Goal: Task Accomplishment & Management: Manage account settings

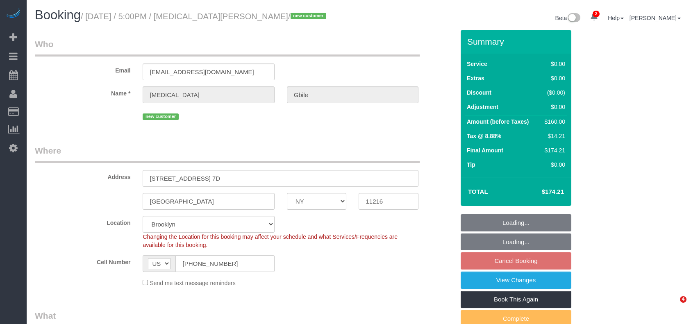
select select "NY"
select select "number:89"
select select "number:90"
select select "number:15"
select select "number:5"
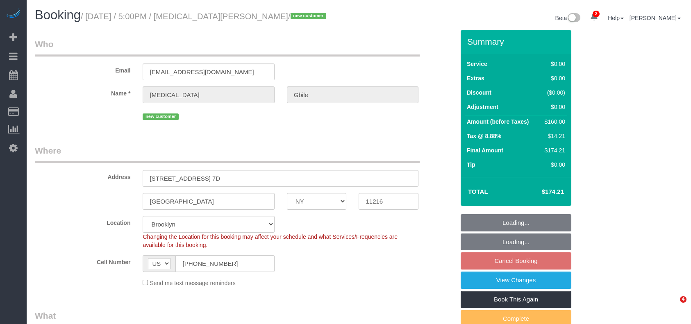
select select "object:4153"
select select "string:stripe-pm_1Rywax4VGloSiKo72gsKFEpc"
select select "1"
select select "spot10"
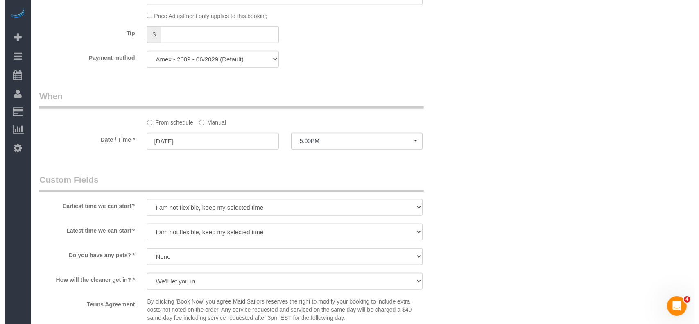
scroll to position [1092, 0]
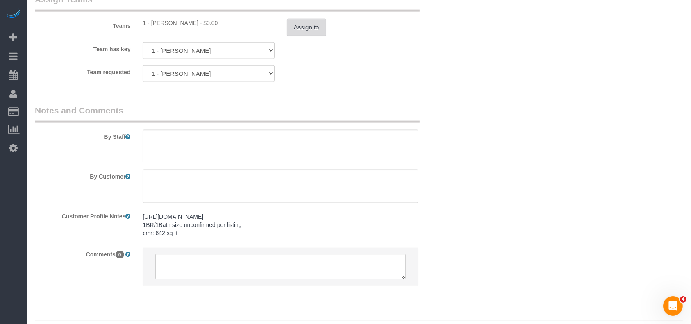
click at [305, 24] on button "Assign to" at bounding box center [306, 27] width 39 height 17
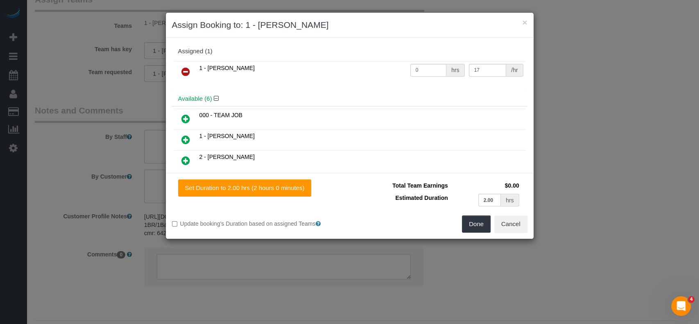
drag, startPoint x: 187, startPoint y: 71, endPoint x: 239, endPoint y: 86, distance: 54.6
click at [186, 71] on icon at bounding box center [185, 72] width 9 height 10
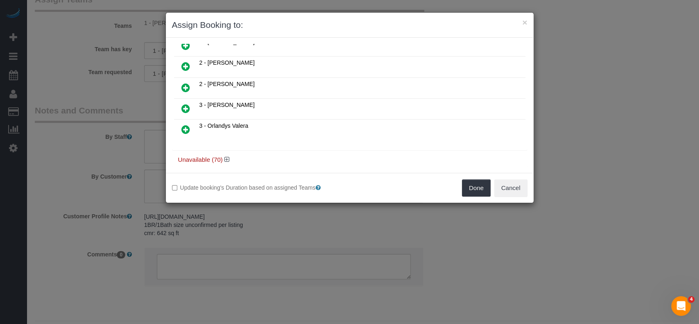
scroll to position [100, 0]
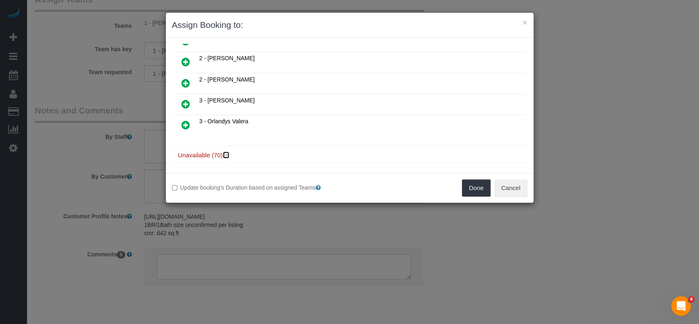
drag, startPoint x: 226, startPoint y: 151, endPoint x: 349, endPoint y: 104, distance: 131.2
click at [226, 152] on icon at bounding box center [226, 155] width 5 height 6
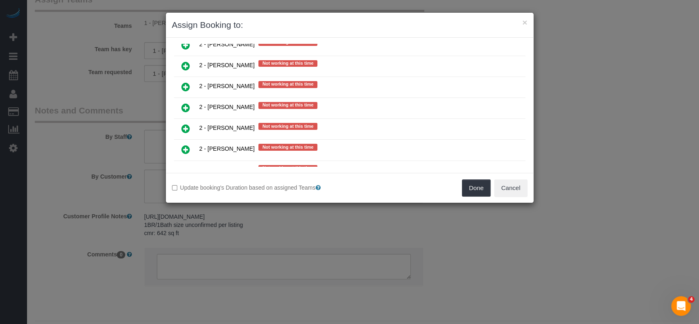
scroll to position [1000, 0]
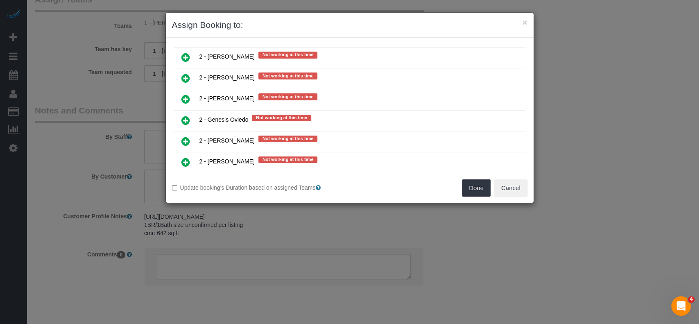
drag, startPoint x: 185, startPoint y: 91, endPoint x: 436, endPoint y: 107, distance: 251.2
click at [185, 115] on icon at bounding box center [185, 120] width 9 height 10
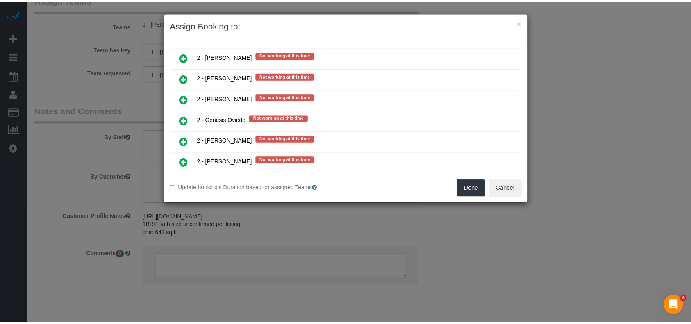
scroll to position [1019, 0]
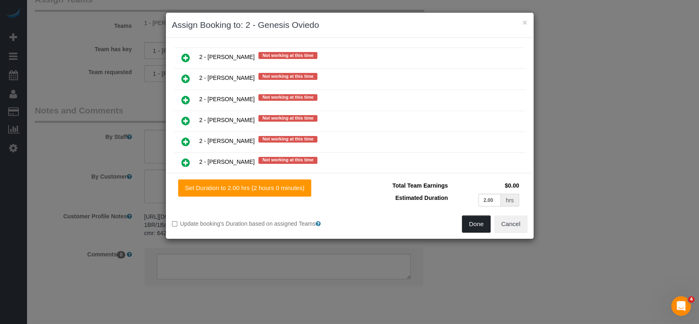
click at [477, 221] on button "Done" at bounding box center [476, 223] width 29 height 17
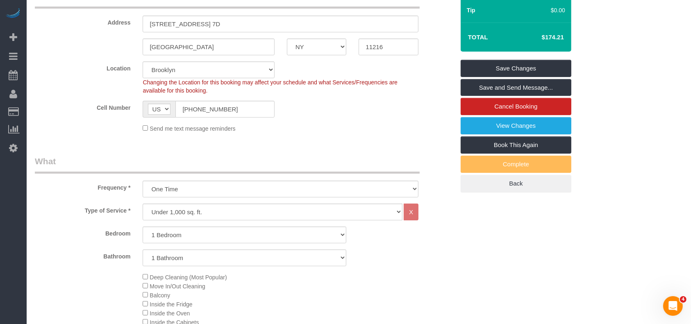
scroll to position [109, 0]
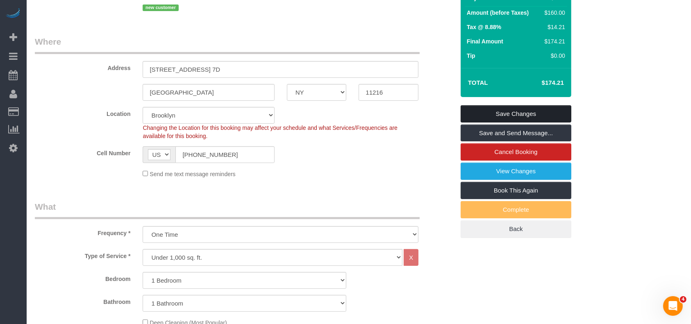
click at [529, 106] on link "Save Changes" at bounding box center [515, 113] width 111 height 17
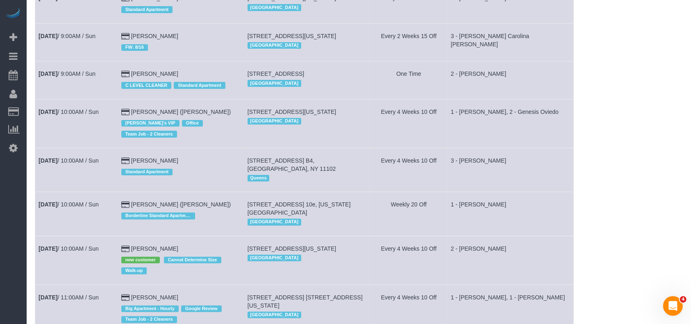
scroll to position [218, 0]
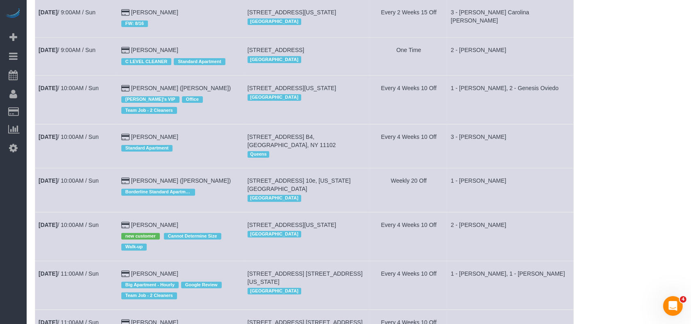
drag, startPoint x: 138, startPoint y: 105, endPoint x: 105, endPoint y: 115, distance: 33.7
click at [83, 123] on td "[DATE] 10:00AM / Sun" at bounding box center [76, 99] width 83 height 49
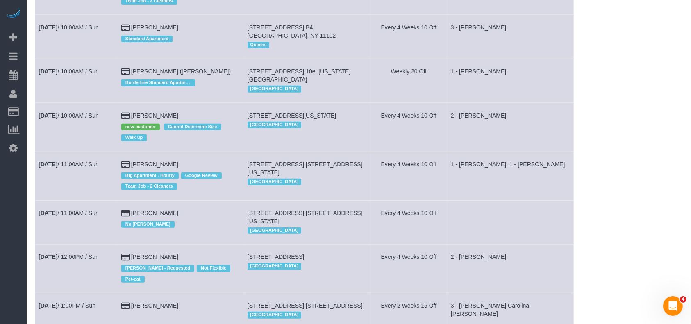
scroll to position [382, 0]
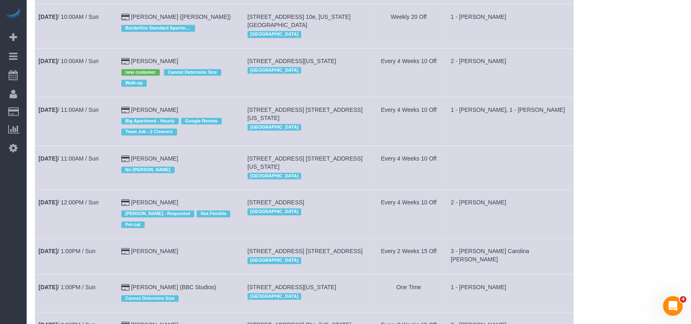
drag, startPoint x: 251, startPoint y: 158, endPoint x: 284, endPoint y: 168, distance: 34.1
click at [284, 168] on td "[STREET_ADDRESS] [STREET_ADDRESS][US_STATE] [GEOGRAPHIC_DATA]" at bounding box center [307, 168] width 126 height 44
copy span "[STREET_ADDRESS] [STREET_ADDRESS][US_STATE]"
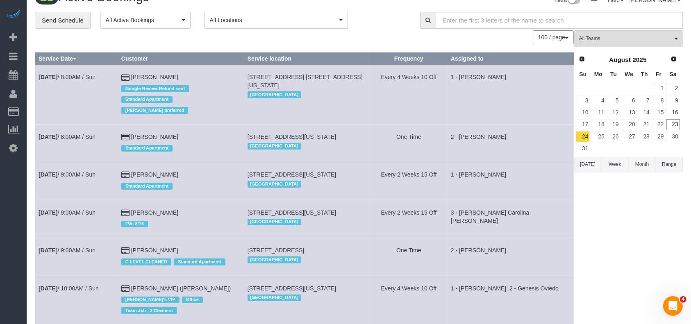
scroll to position [0, 0]
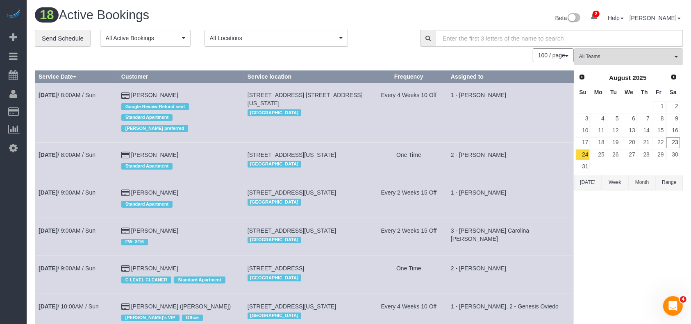
drag, startPoint x: 252, startPoint y: 184, endPoint x: 299, endPoint y: 194, distance: 48.0
click at [299, 194] on td "[STREET_ADDRESS][US_STATE] [GEOGRAPHIC_DATA]" at bounding box center [307, 199] width 126 height 38
copy span "[STREET_ADDRESS][US_STATE]"
click at [393, 189] on td "Every 2 Weeks 15 Off" at bounding box center [408, 199] width 77 height 38
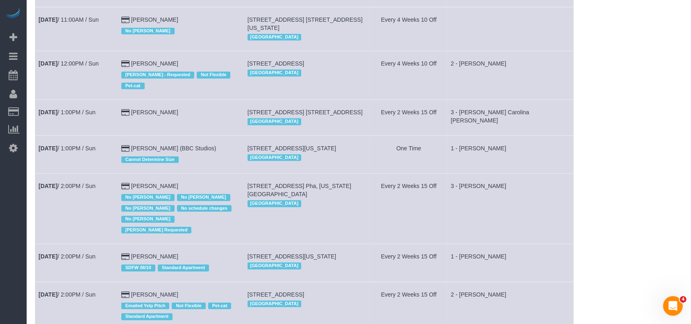
scroll to position [546, 0]
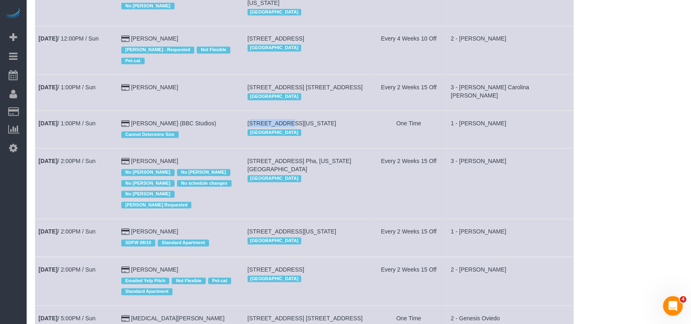
drag, startPoint x: 252, startPoint y: 129, endPoint x: 286, endPoint y: 131, distance: 34.0
click at [286, 127] on span "[STREET_ADDRESS][US_STATE]" at bounding box center [291, 123] width 89 height 7
copy span "[STREET_ADDRESS]"
click at [321, 127] on span "[STREET_ADDRESS][US_STATE]" at bounding box center [291, 123] width 89 height 7
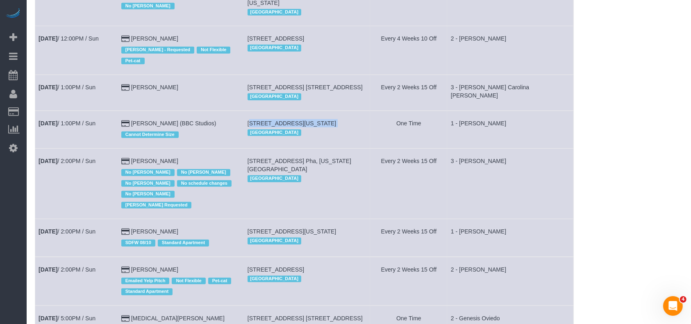
click at [321, 127] on span "[STREET_ADDRESS][US_STATE]" at bounding box center [291, 123] width 89 height 7
copy td "[STREET_ADDRESS][US_STATE]"
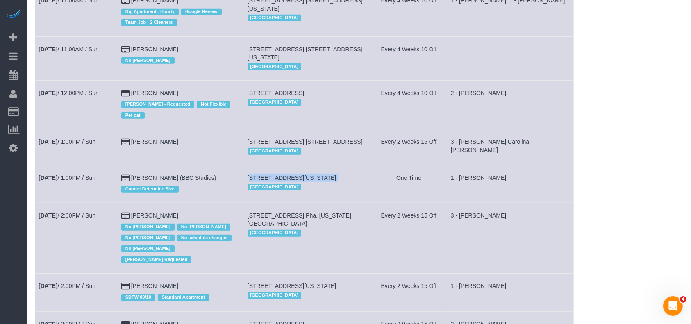
scroll to position [328, 0]
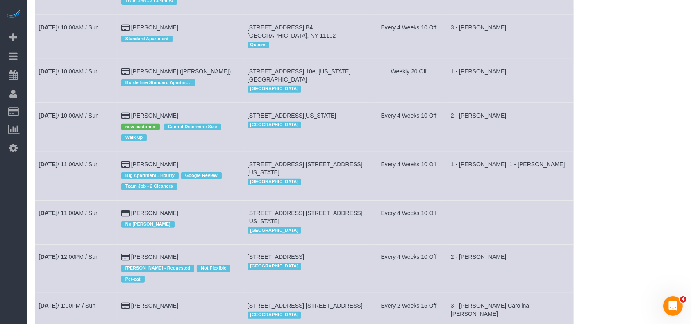
drag, startPoint x: 253, startPoint y: 210, endPoint x: 279, endPoint y: 220, distance: 27.6
click at [279, 220] on td "[STREET_ADDRESS] [STREET_ADDRESS][US_STATE] [GEOGRAPHIC_DATA]" at bounding box center [307, 222] width 126 height 44
copy span "[STREET_ADDRESS] [STREET_ADDRESS][US_STATE]"
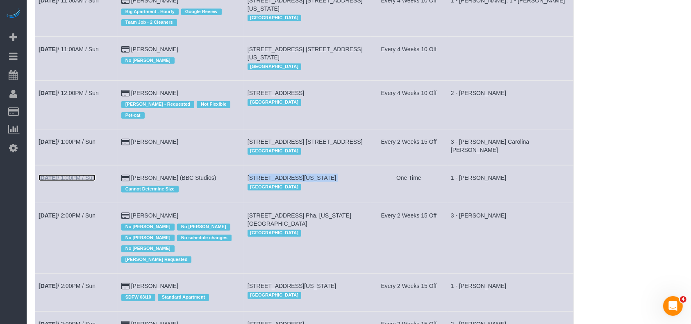
scroll to position [218, 0]
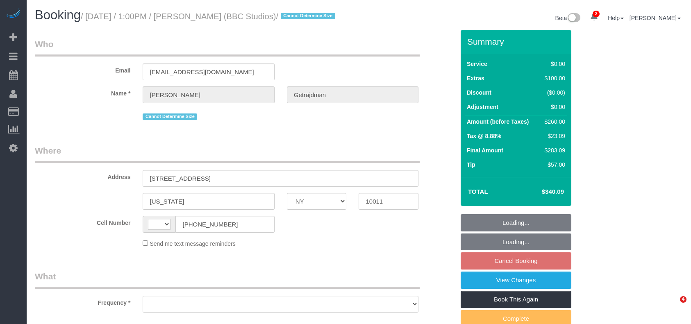
select select "NY"
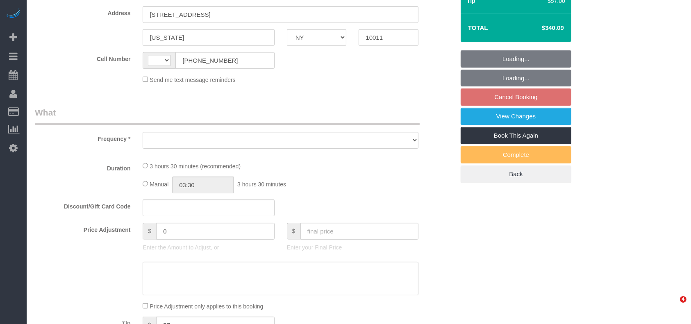
select select "string:[GEOGRAPHIC_DATA]"
select select "object:536"
select select "string:stripe-pm_1RyxEe4VGloSiKo7e7blkJCj"
select select "number:59"
select select "number:74"
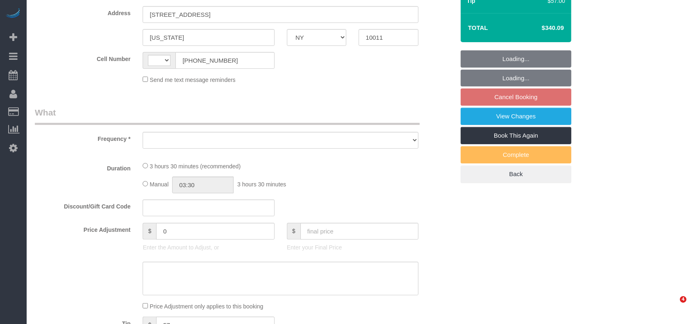
select select "number:15"
select select "number:5"
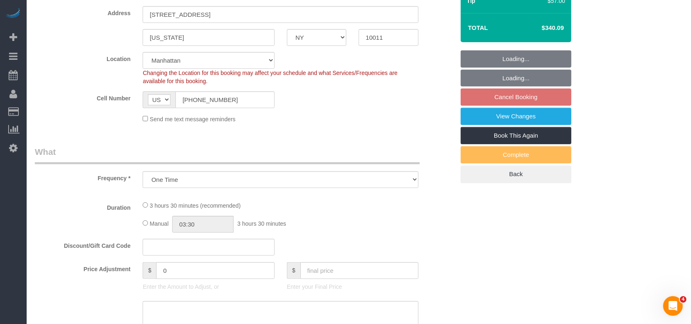
scroll to position [0, 0]
select select "spot3"
select select "object:1207"
select select "1"
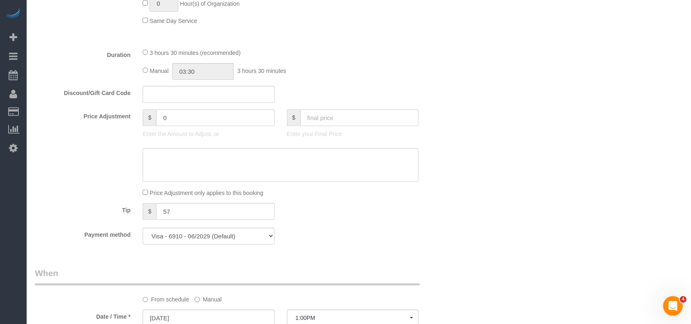
scroll to position [710, 0]
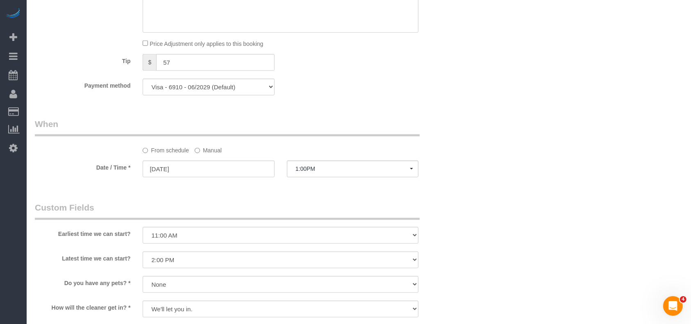
select select "1"
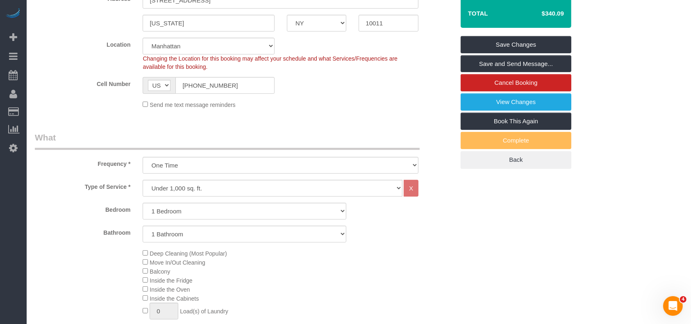
scroll to position [109, 0]
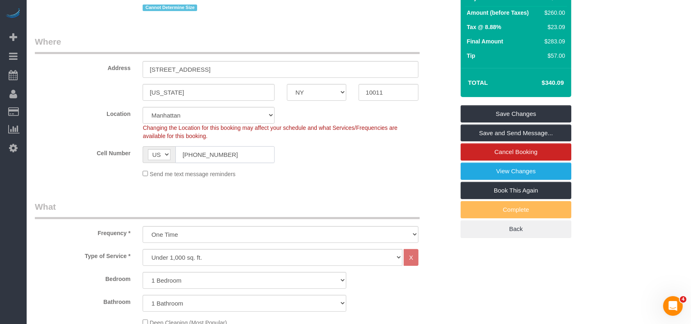
click at [223, 163] on input "(646) 596-1053" at bounding box center [224, 154] width 99 height 17
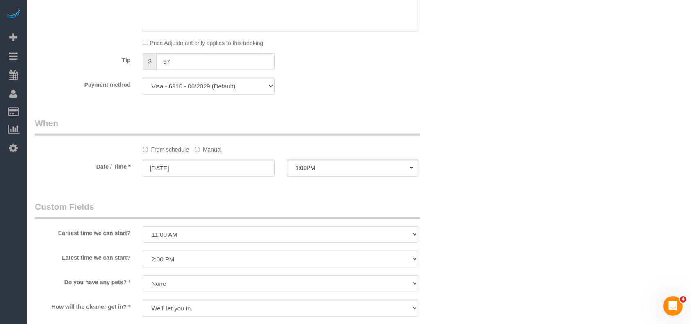
scroll to position [819, 0]
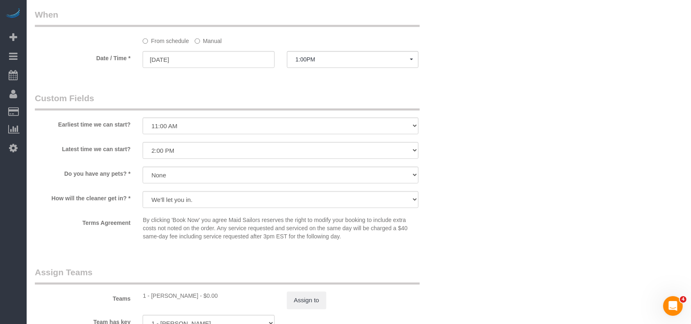
click at [196, 45] on label "Manual" at bounding box center [208, 39] width 27 height 11
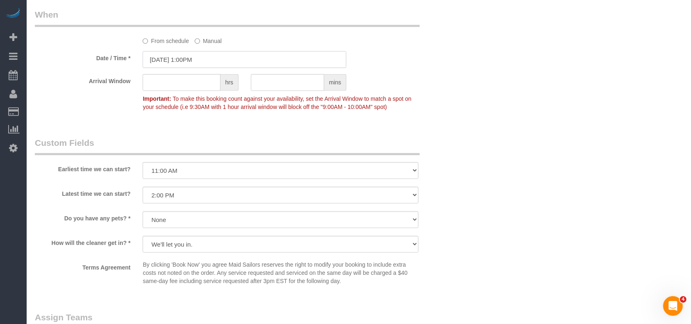
click at [206, 68] on input "08/24/2025 1:00PM" at bounding box center [245, 59] width 204 height 17
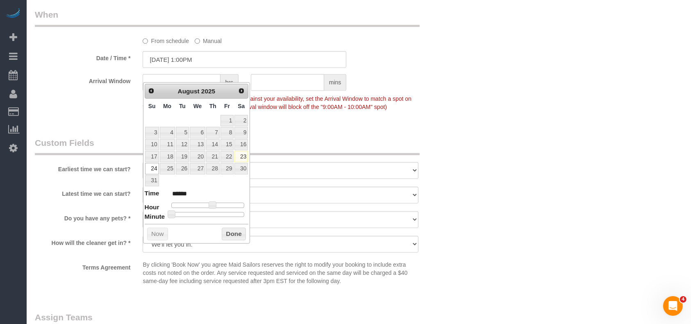
type input "08/24/2025 1:25PM"
type input "******"
click at [202, 213] on div at bounding box center [207, 214] width 73 height 5
type input "08/24/2025 1:30PM"
type input "******"
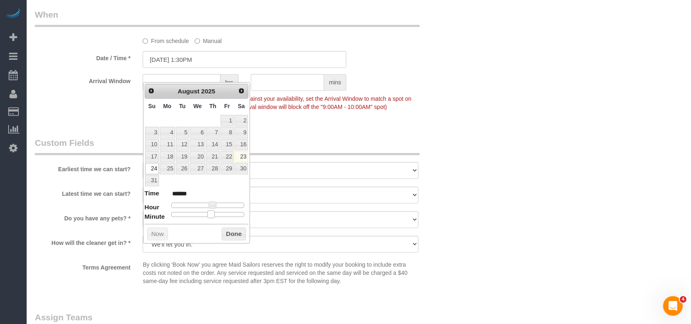
type input "08/24/2025 1:35PM"
type input "******"
type input "08/24/2025 1:30PM"
type input "******"
click at [238, 236] on button "Done" at bounding box center [234, 234] width 24 height 13
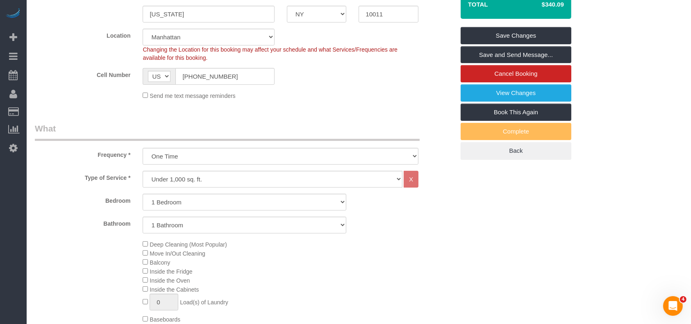
scroll to position [54, 0]
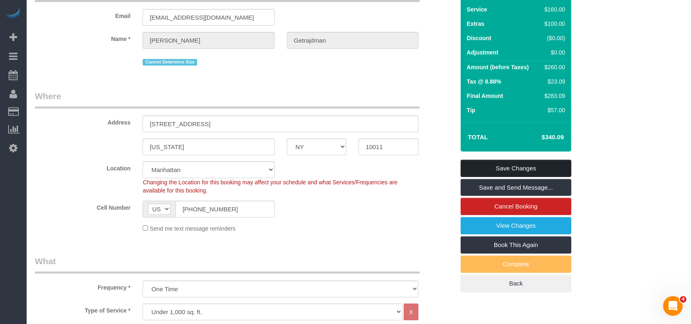
click at [522, 172] on link "Save Changes" at bounding box center [515, 168] width 111 height 17
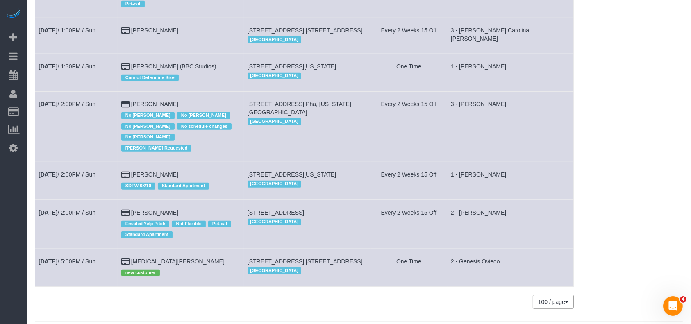
scroll to position [632, 0]
